Goal: Task Accomplishment & Management: Manage account settings

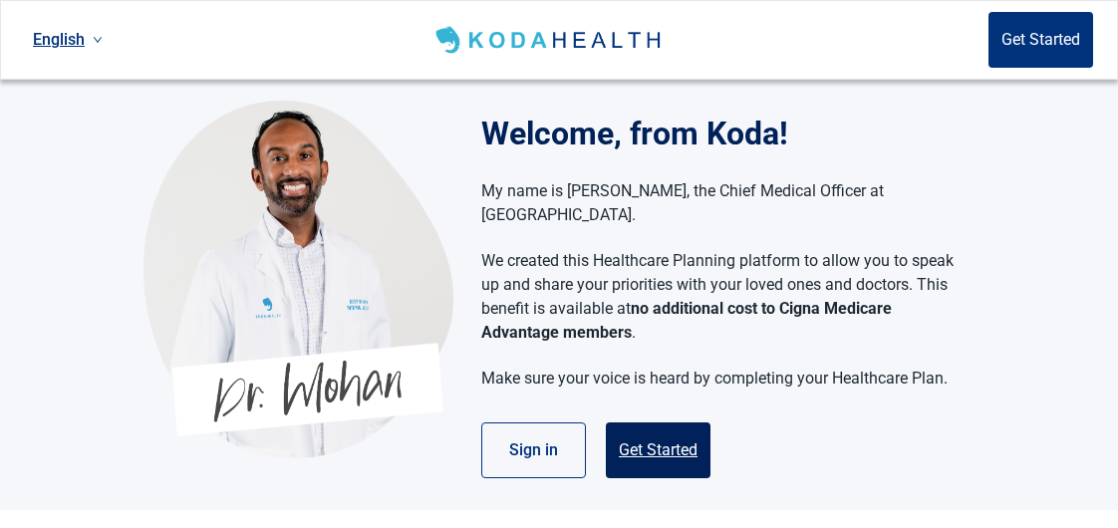
click at [659, 422] on button "Get Started" at bounding box center [658, 450] width 105 height 56
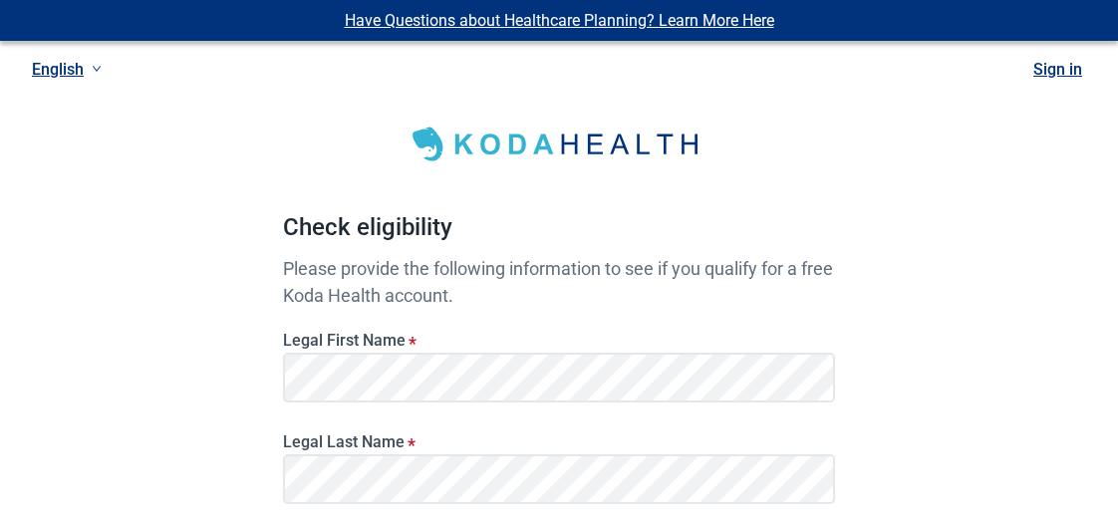
click at [1058, 67] on link "Sign in" at bounding box center [1057, 69] width 49 height 19
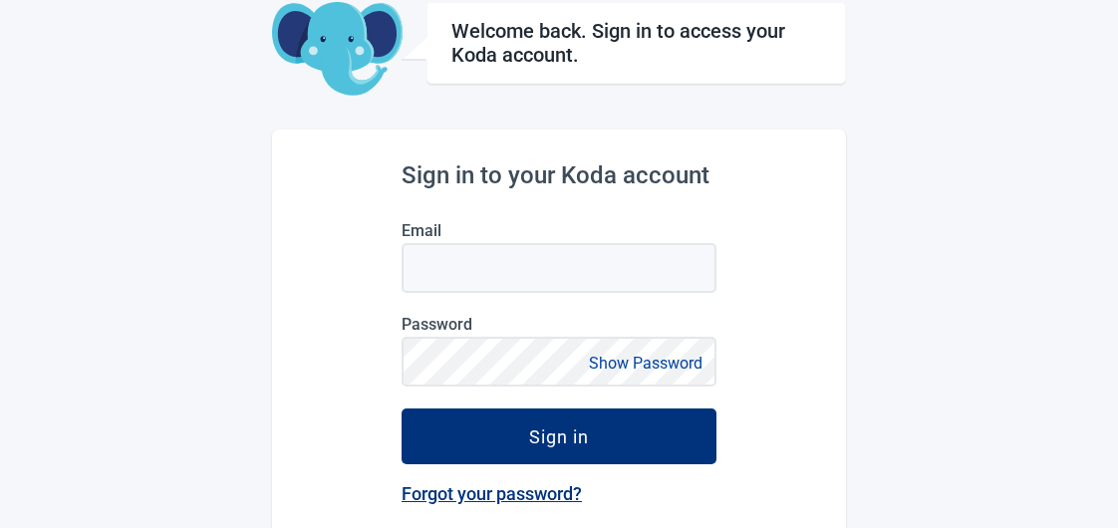
scroll to position [108, 0]
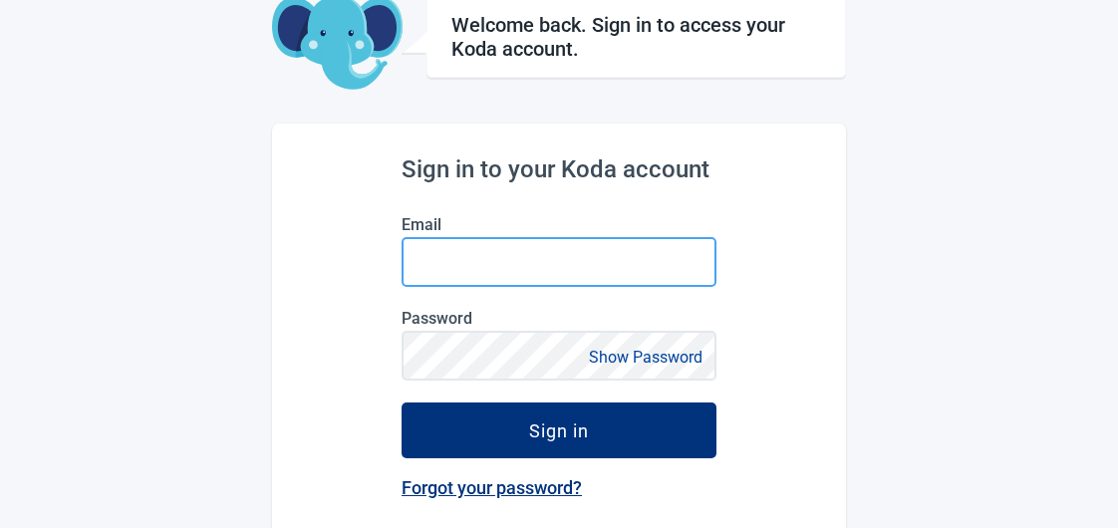
click at [435, 264] on input "Email" at bounding box center [559, 262] width 315 height 50
type input "[EMAIL_ADDRESS][DOMAIN_NAME]"
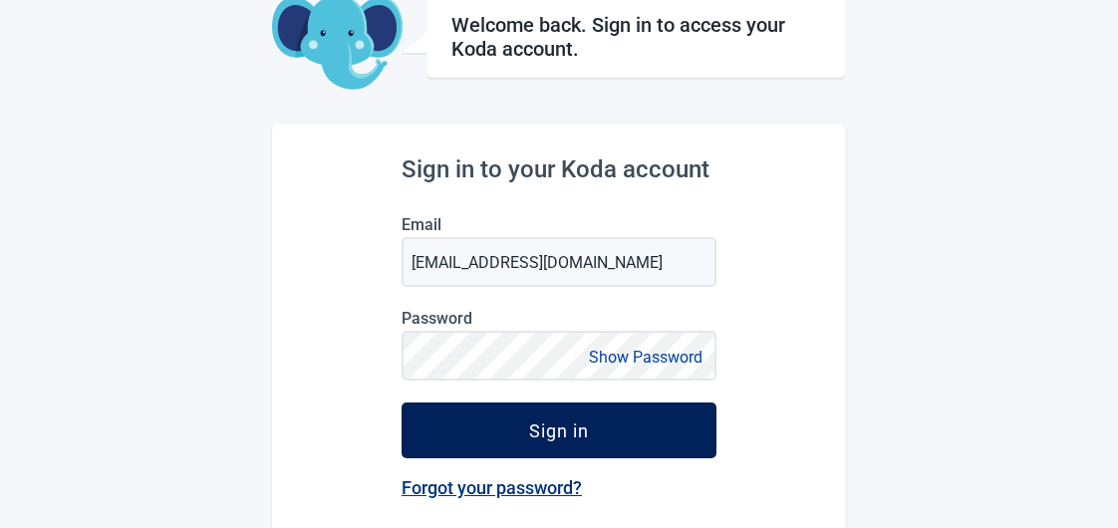
click at [615, 416] on button "Sign in" at bounding box center [559, 431] width 315 height 56
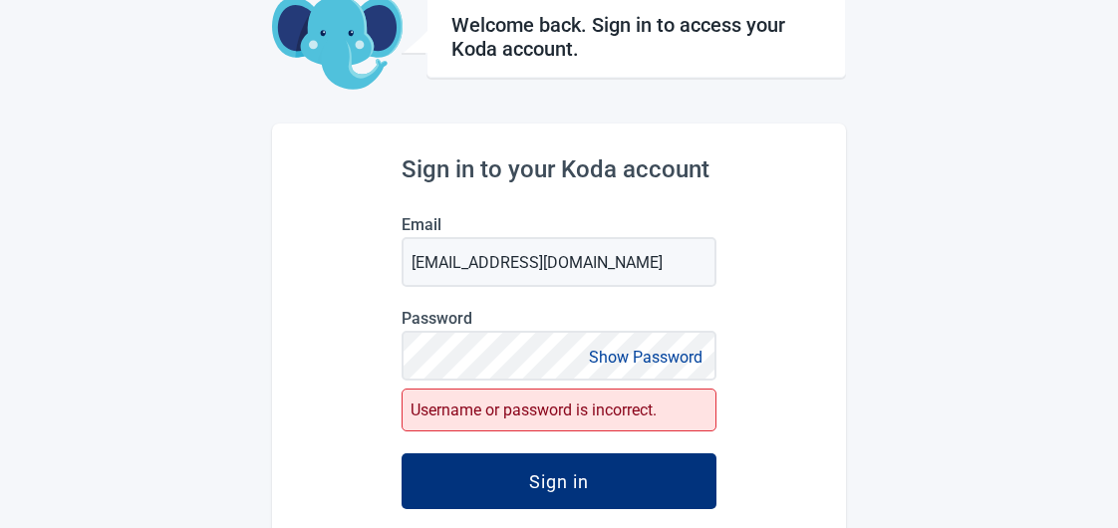
click at [488, 168] on h2 "Sign in to your Koda account" at bounding box center [559, 169] width 315 height 28
